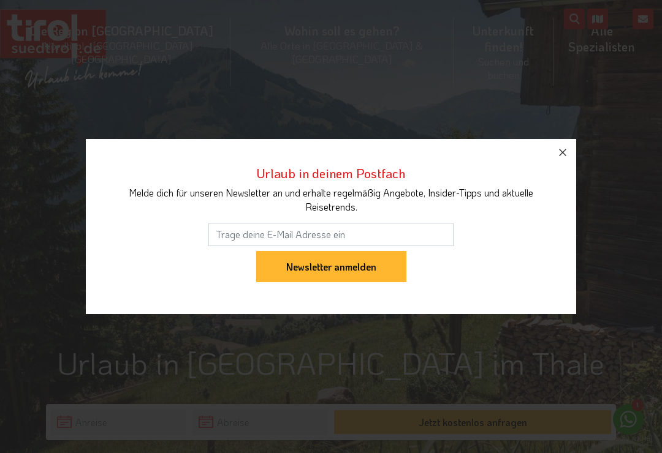
click at [562, 154] on icon "button" at bounding box center [562, 152] width 15 height 15
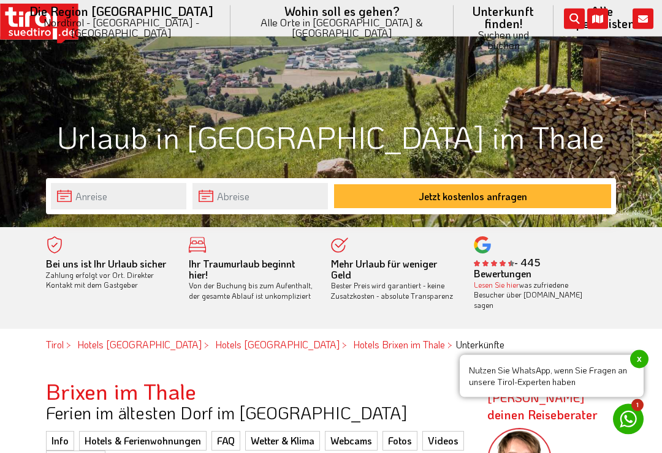
scroll to position [246, 0]
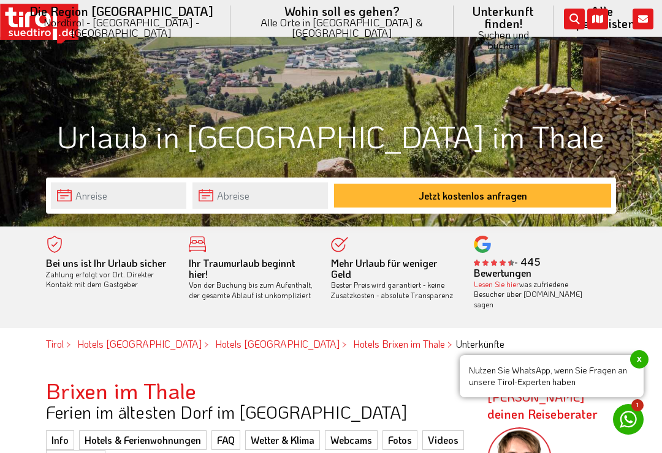
click at [638, 369] on span "x" at bounding box center [639, 359] width 18 height 18
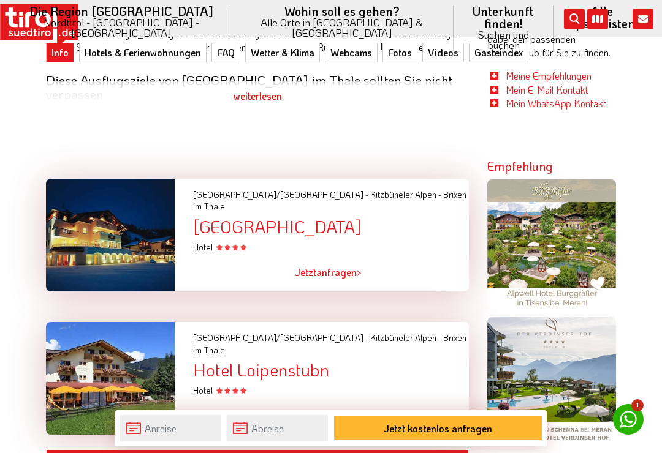
scroll to position [745, 0]
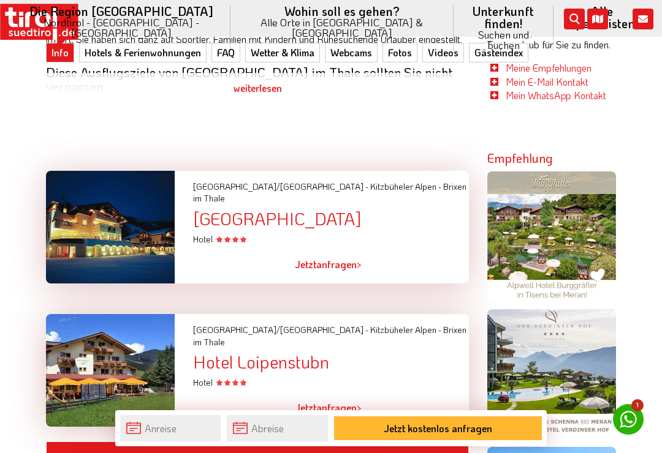
click at [115, 197] on div at bounding box center [110, 227] width 147 height 113
click at [222, 210] on div "[GEOGRAPHIC_DATA]" at bounding box center [331, 219] width 276 height 19
click at [314, 258] on span "Jetzt" at bounding box center [305, 264] width 21 height 13
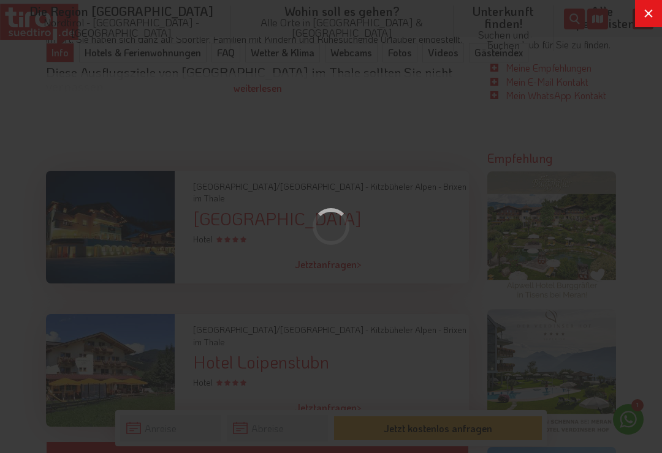
scroll to position [0, 0]
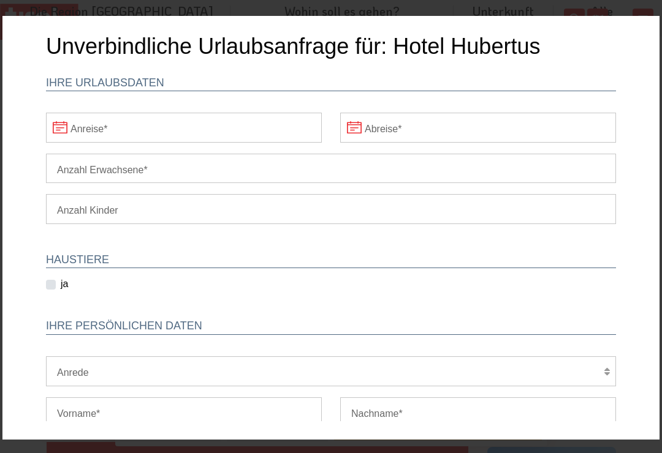
click at [114, 129] on input "Anreise" at bounding box center [184, 127] width 276 height 29
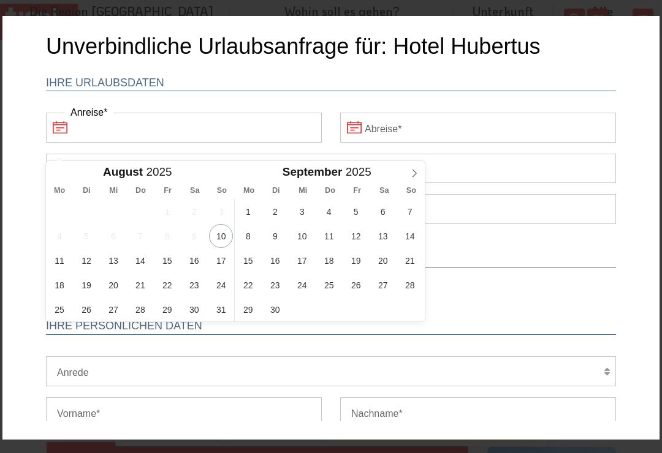
click at [419, 179] on span at bounding box center [414, 171] width 21 height 21
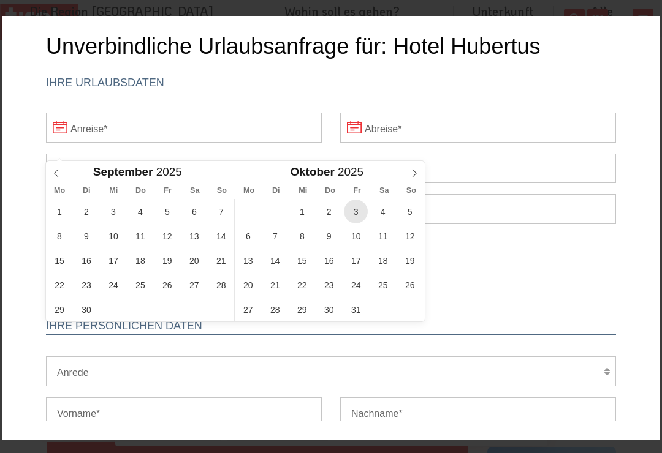
click at [358, 206] on span "3" at bounding box center [356, 212] width 24 height 24
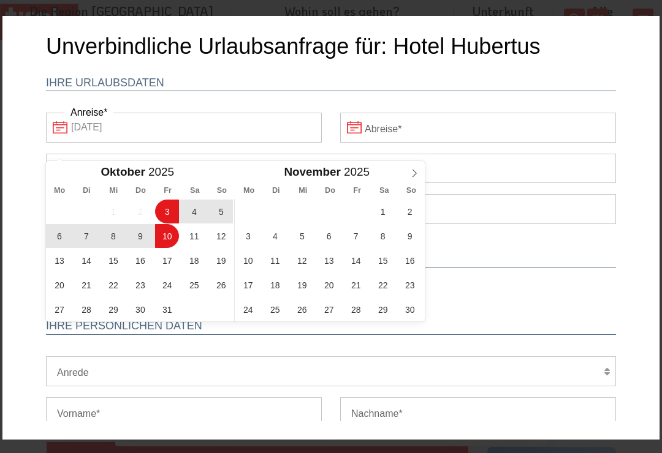
click at [167, 244] on span "10" at bounding box center [167, 236] width 24 height 24
type input "[DATE]"
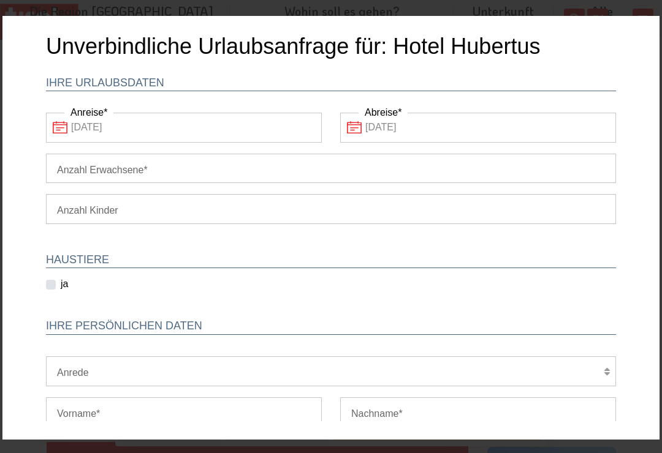
click at [71, 169] on input "Anzahl Erwachsene" at bounding box center [331, 168] width 570 height 29
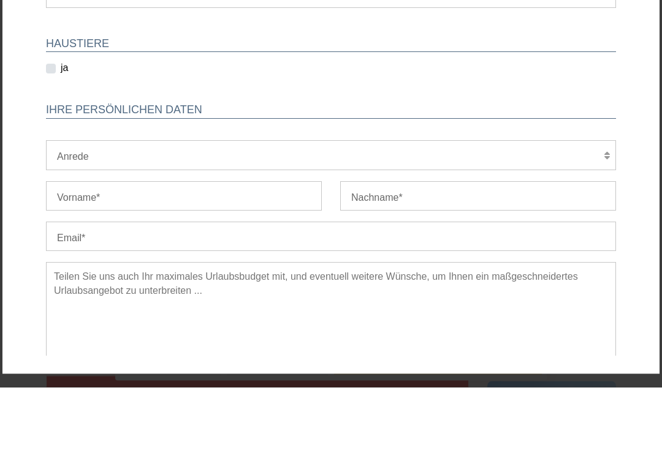
scroll to position [151, 0]
type input "2"
click at [61, 67] on label "ja" at bounding box center [64, 67] width 7 height 13
click at [52, 67] on input "ja" at bounding box center [63, 68] width 31 height 8
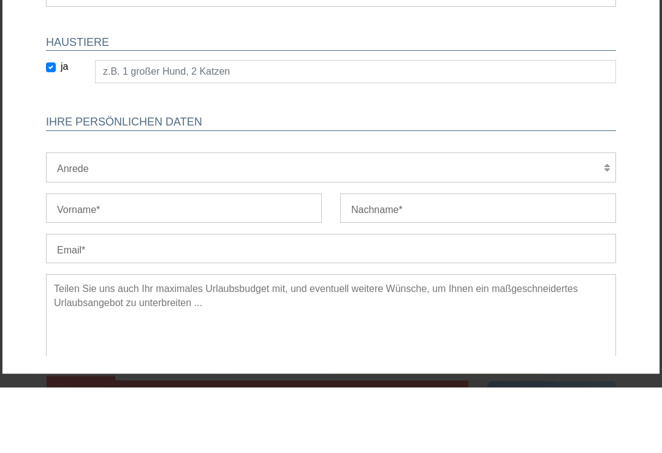
scroll to position [811, 0]
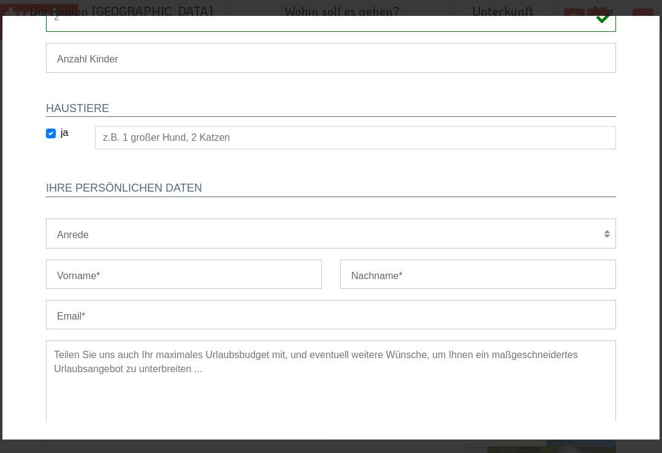
click at [63, 138] on label "ja" at bounding box center [64, 132] width 7 height 13
click at [63, 137] on input "ja" at bounding box center [63, 133] width 31 height 8
checkbox input "false"
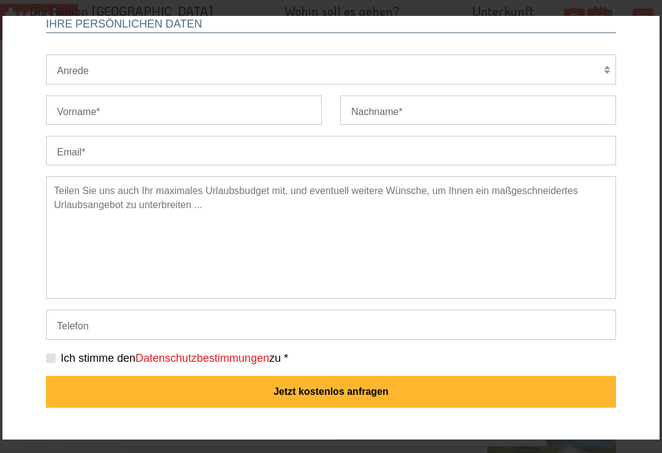
scroll to position [300, 0]
